Goal: Ask a question

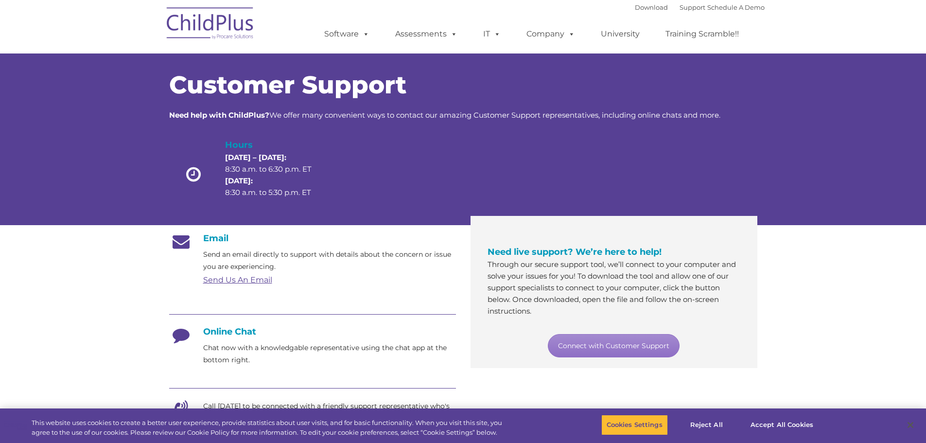
click at [174, 330] on icon at bounding box center [181, 338] width 24 height 24
click at [214, 334] on h4 "Online Chat" at bounding box center [312, 331] width 287 height 11
click at [566, 345] on link "Connect with Customer Support" at bounding box center [614, 345] width 132 height 23
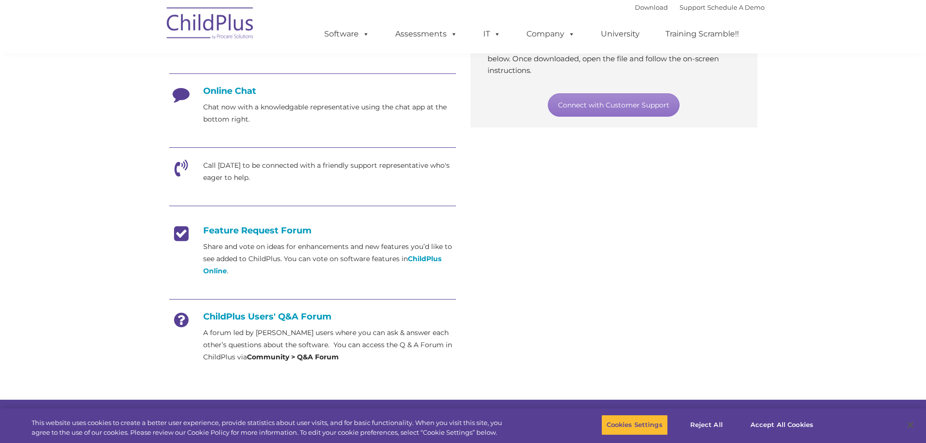
scroll to position [243, 0]
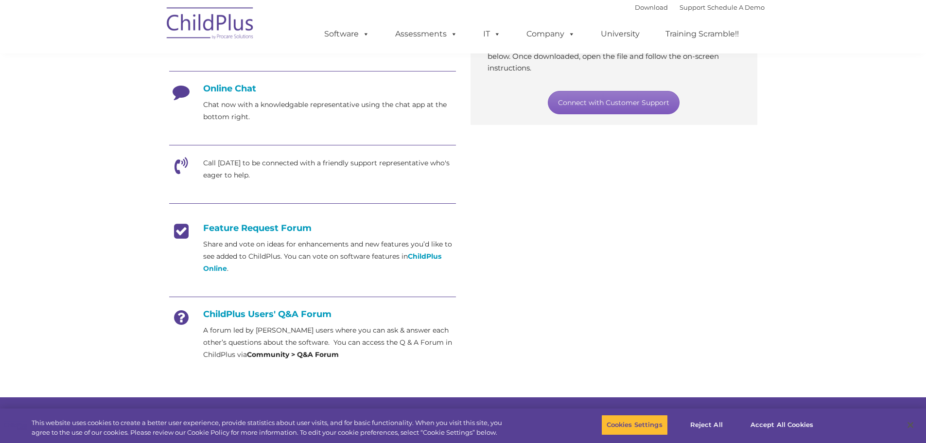
click at [607, 111] on link "Connect with Customer Support" at bounding box center [614, 102] width 132 height 23
click at [181, 94] on icon at bounding box center [181, 95] width 24 height 24
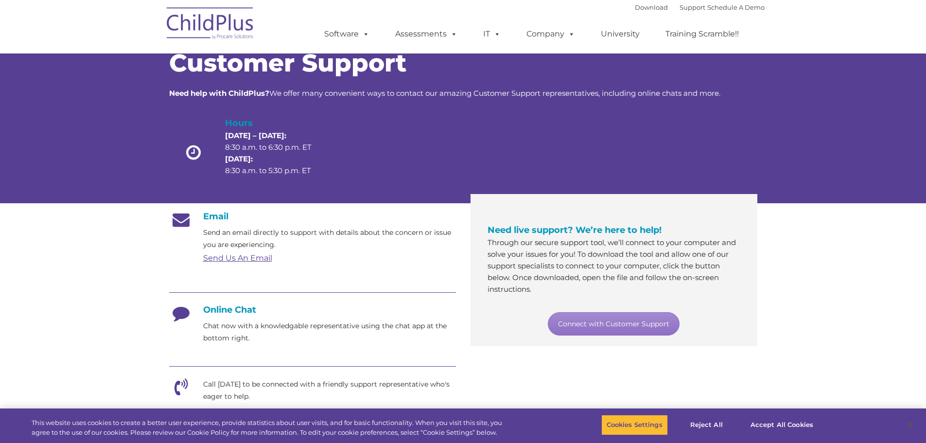
scroll to position [0, 0]
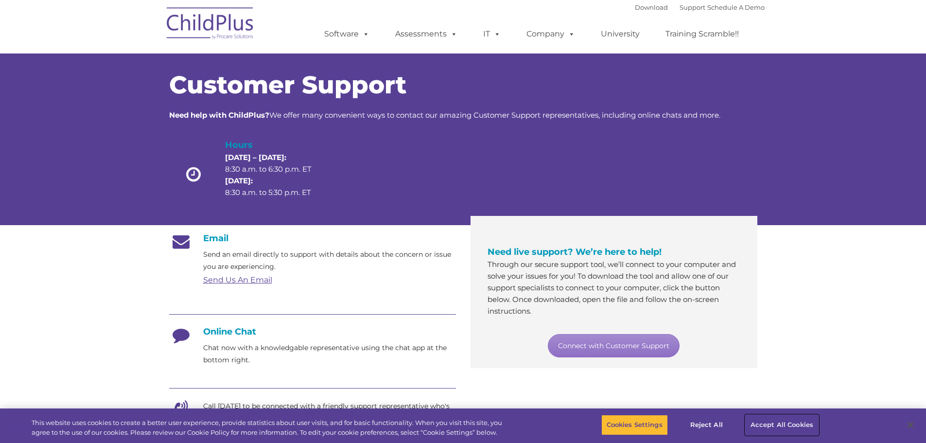
click at [775, 424] on button "Accept All Cookies" at bounding box center [781, 424] width 73 height 20
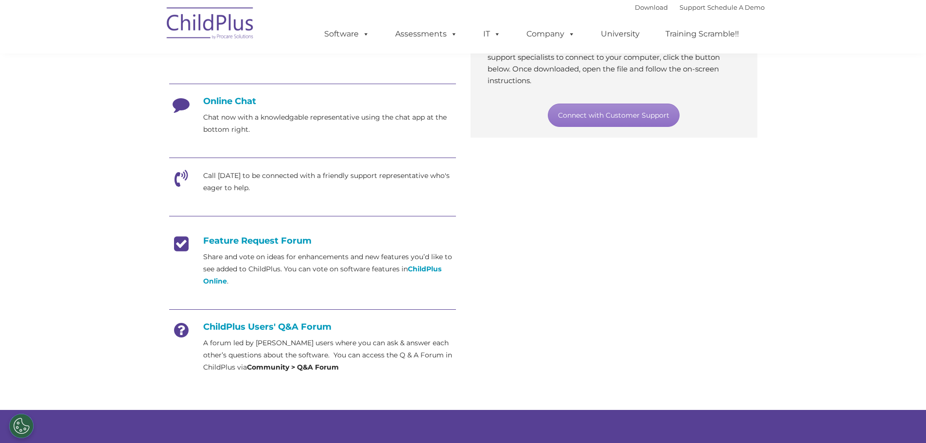
scroll to position [233, 0]
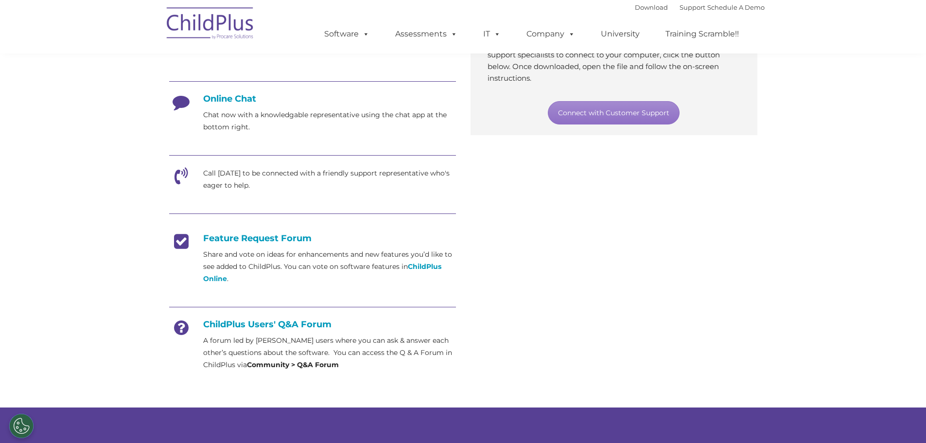
click at [222, 100] on h4 "Online Chat" at bounding box center [312, 98] width 287 height 11
drag, startPoint x: 171, startPoint y: 99, endPoint x: 210, endPoint y: 94, distance: 39.7
click at [174, 99] on icon at bounding box center [181, 105] width 24 height 24
click at [210, 94] on h4 "Online Chat" at bounding box center [312, 98] width 287 height 11
click at [221, 119] on p "Chat now with a knowledgable representative using the chat app at the bottom ri…" at bounding box center [329, 121] width 253 height 24
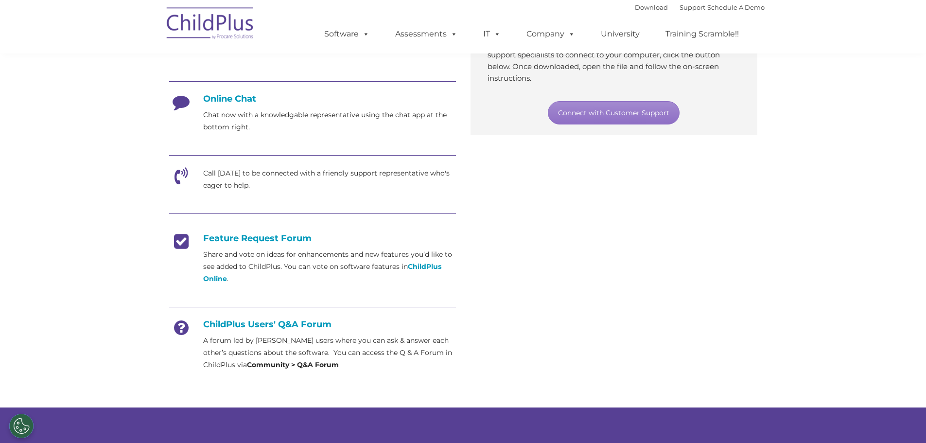
click at [205, 117] on p "Chat now with a knowledgable representative using the chat app at the bottom ri…" at bounding box center [329, 121] width 253 height 24
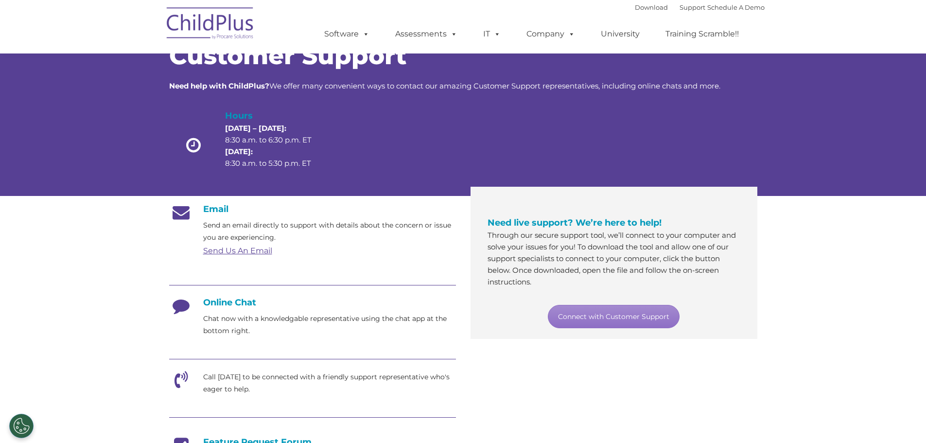
scroll to position [0, 0]
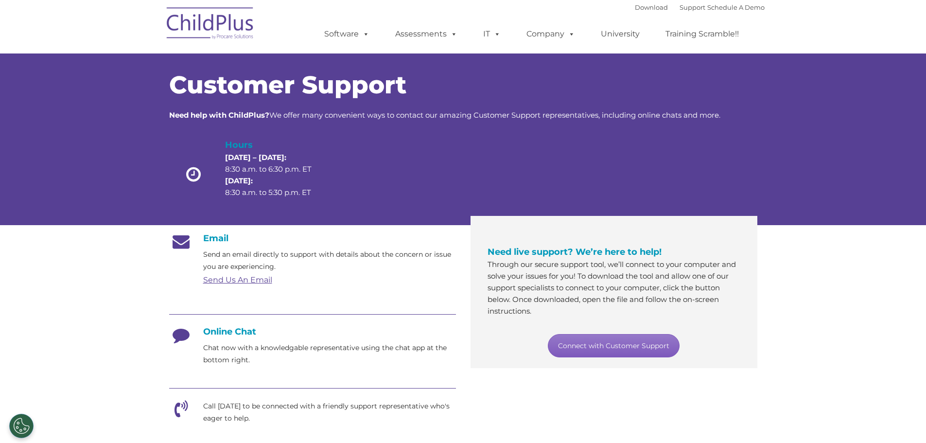
click at [631, 355] on link "Connect with Customer Support" at bounding box center [614, 345] width 132 height 23
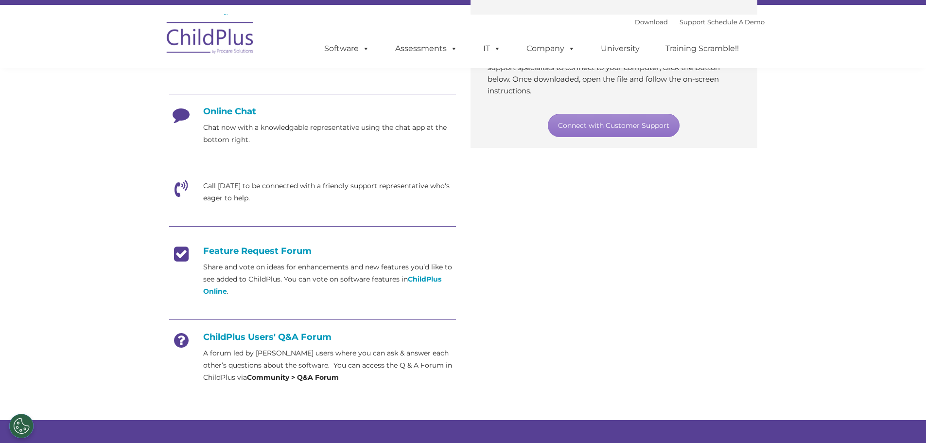
scroll to position [234, 0]
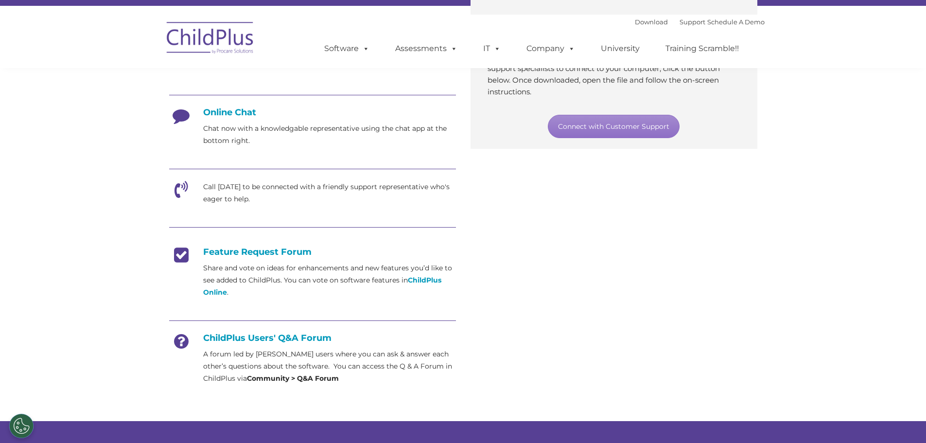
click at [182, 191] on icon at bounding box center [181, 193] width 24 height 24
click at [227, 194] on p "Call [DATE] to be connected with a friendly support representative who's eager …" at bounding box center [329, 193] width 253 height 24
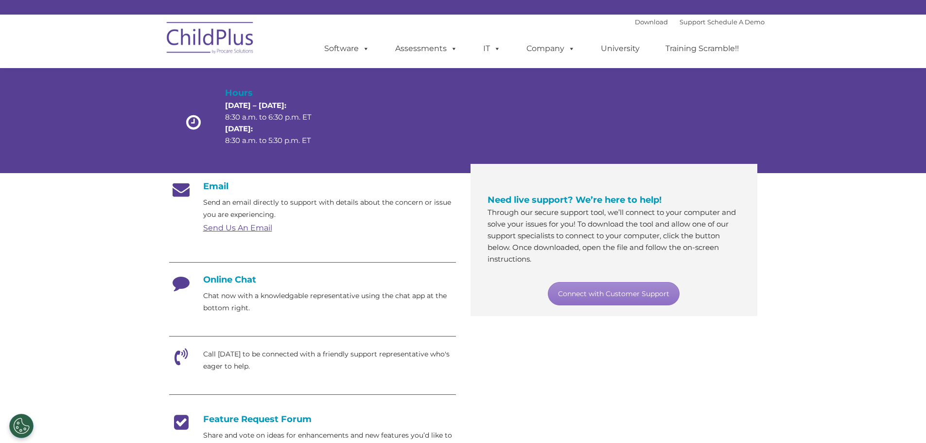
scroll to position [0, 0]
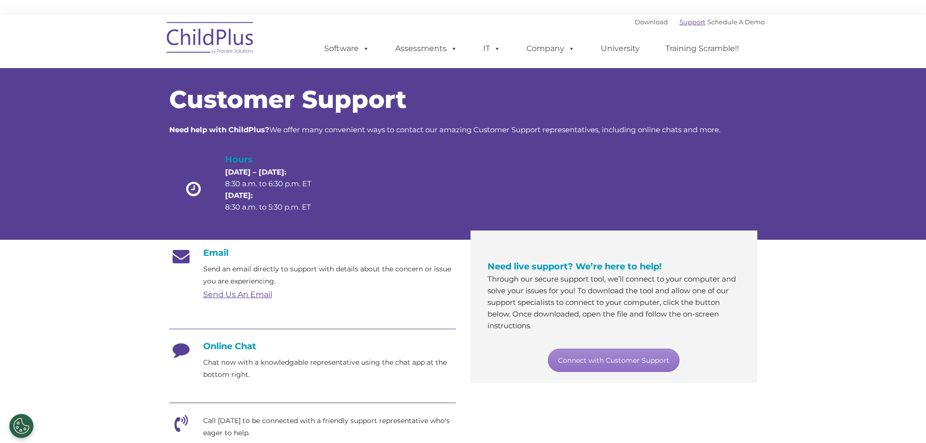
click at [679, 18] on link "Support" at bounding box center [692, 22] width 26 height 8
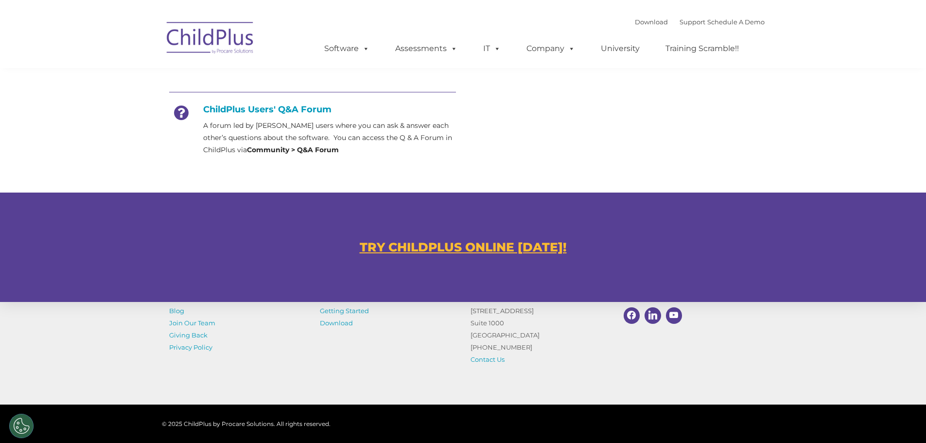
scroll to position [529, 0]
